Goal: Task Accomplishment & Management: Use online tool/utility

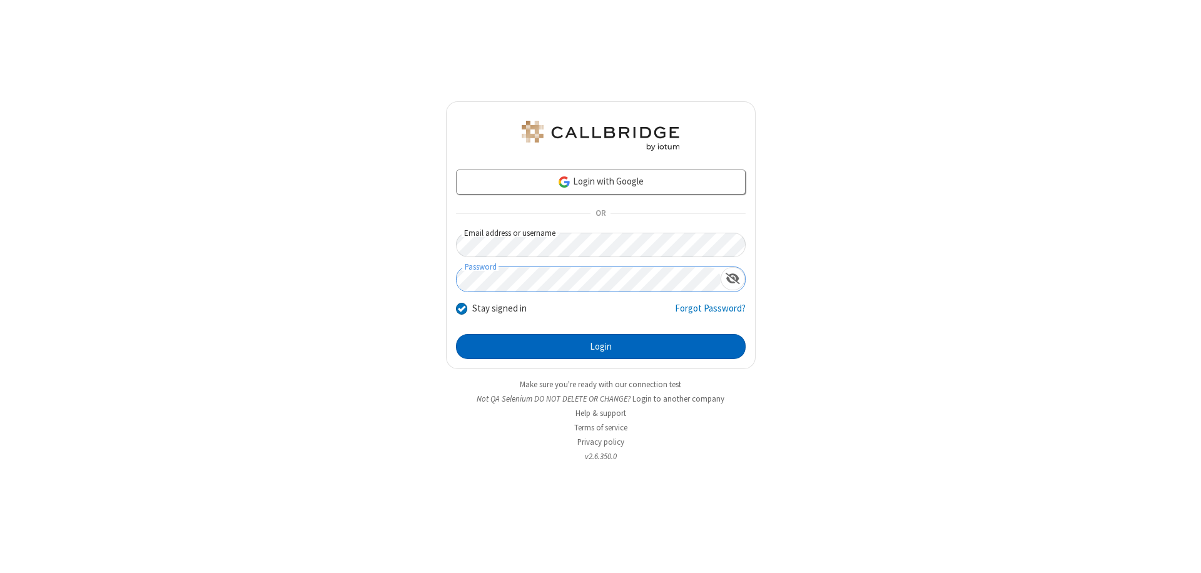
click at [601, 347] on button "Login" at bounding box center [601, 346] width 290 height 25
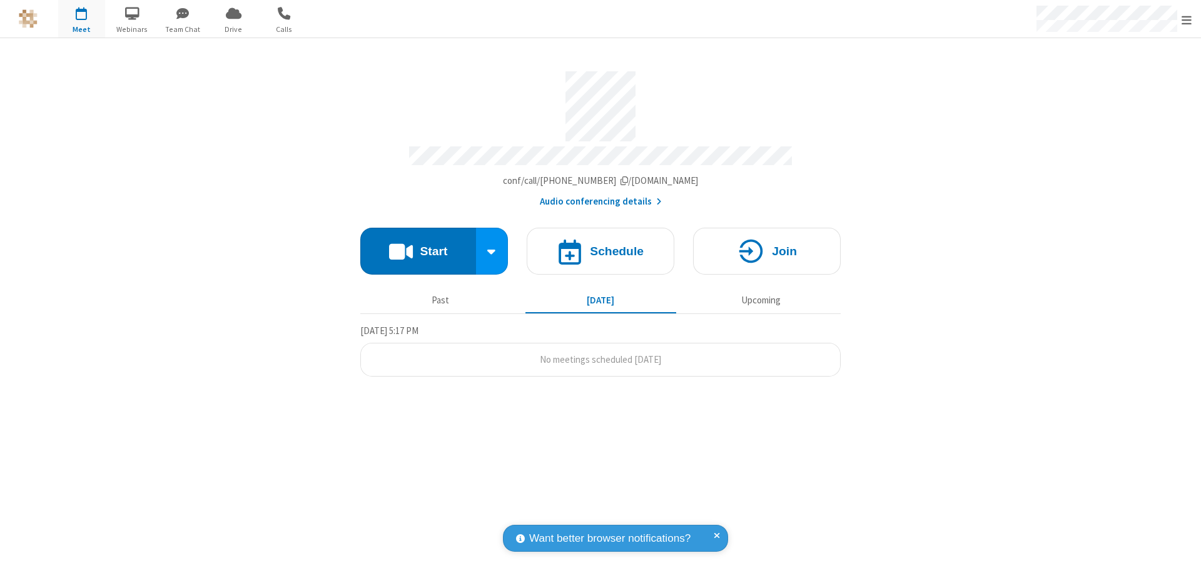
click at [418, 245] on button "Start" at bounding box center [418, 251] width 116 height 47
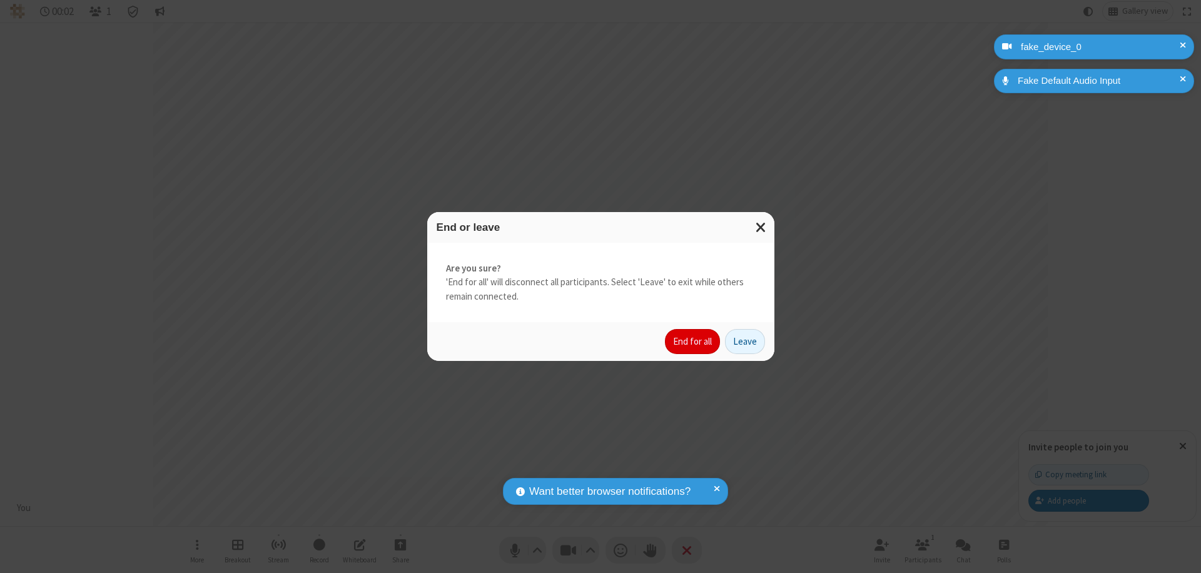
click at [693, 342] on button "End for all" at bounding box center [692, 341] width 55 height 25
